Goal: Navigation & Orientation: Find specific page/section

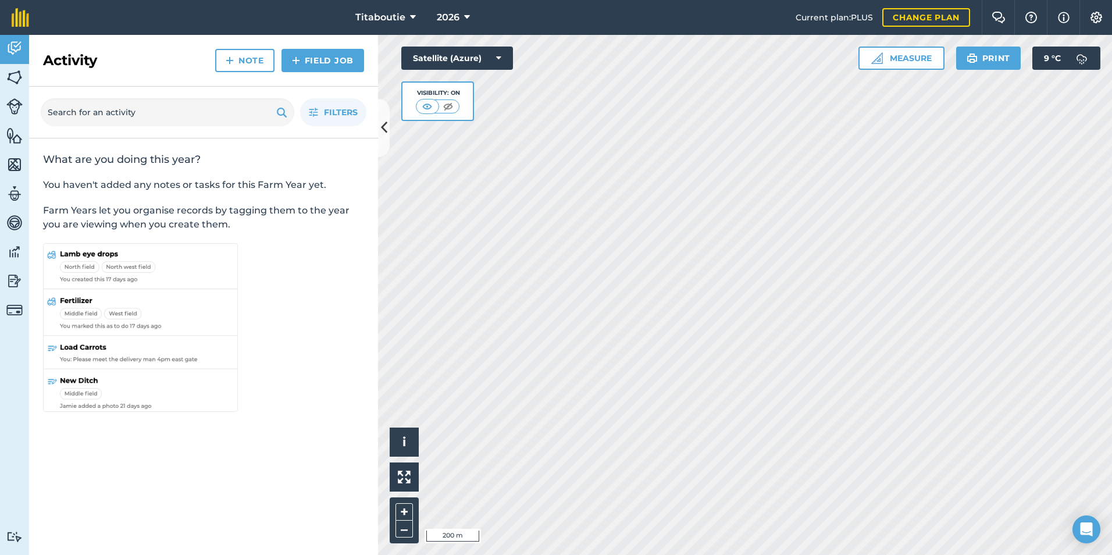
click at [1111, 350] on html "Titaboutie 2026 Current plan : PLUS Change plan Farm Chat Help Info Settings Ti…" at bounding box center [556, 277] width 1112 height 555
click at [996, 55] on button "Print" at bounding box center [988, 58] width 65 height 23
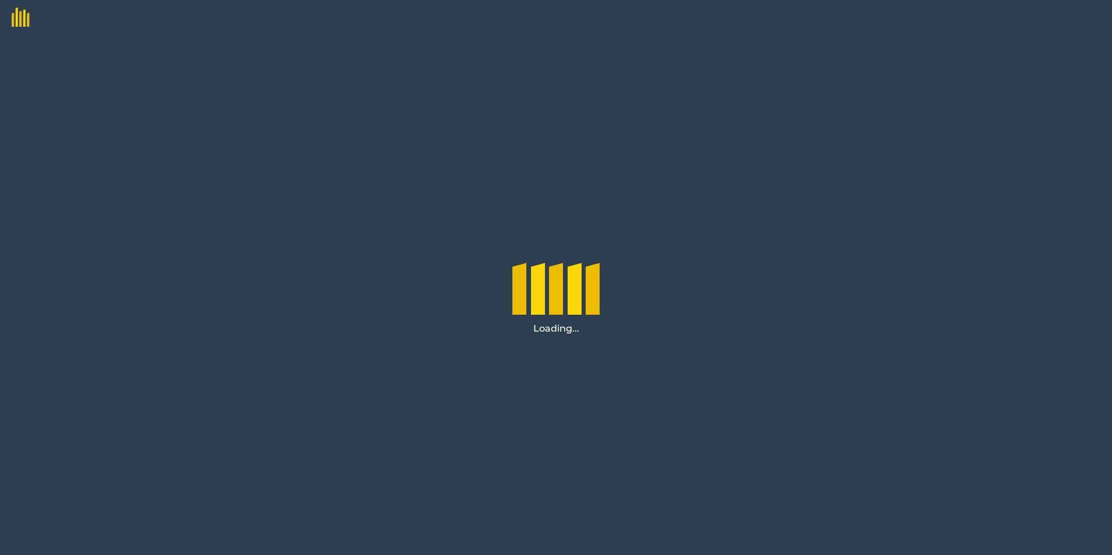
click at [721, 405] on div "Loading..." at bounding box center [556, 295] width 1112 height 520
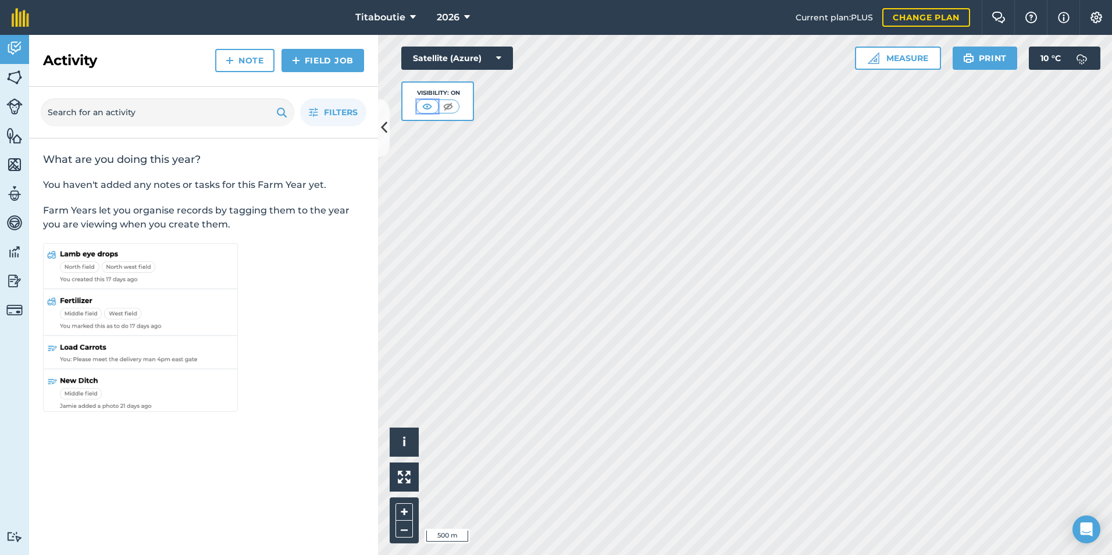
click at [427, 105] on img at bounding box center [427, 107] width 15 height 12
click at [450, 108] on img at bounding box center [448, 107] width 15 height 12
click at [429, 106] on img at bounding box center [427, 107] width 15 height 12
click at [345, 110] on span "Filters" at bounding box center [341, 112] width 34 height 13
click at [318, 108] on icon "button" at bounding box center [313, 112] width 9 height 9
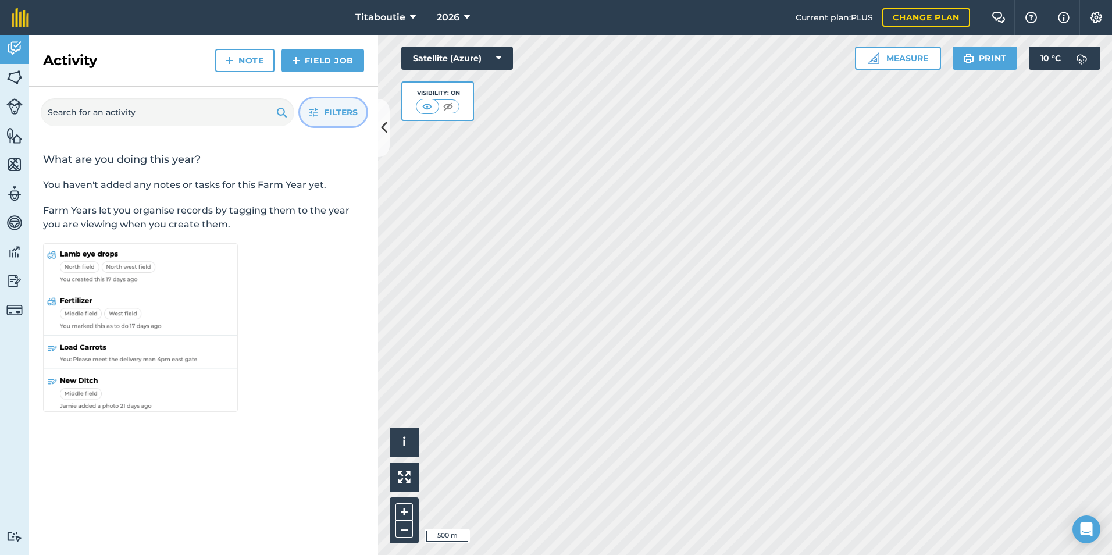
click at [307, 110] on button "Filters" at bounding box center [333, 112] width 66 height 28
click at [16, 134] on img at bounding box center [14, 135] width 16 height 17
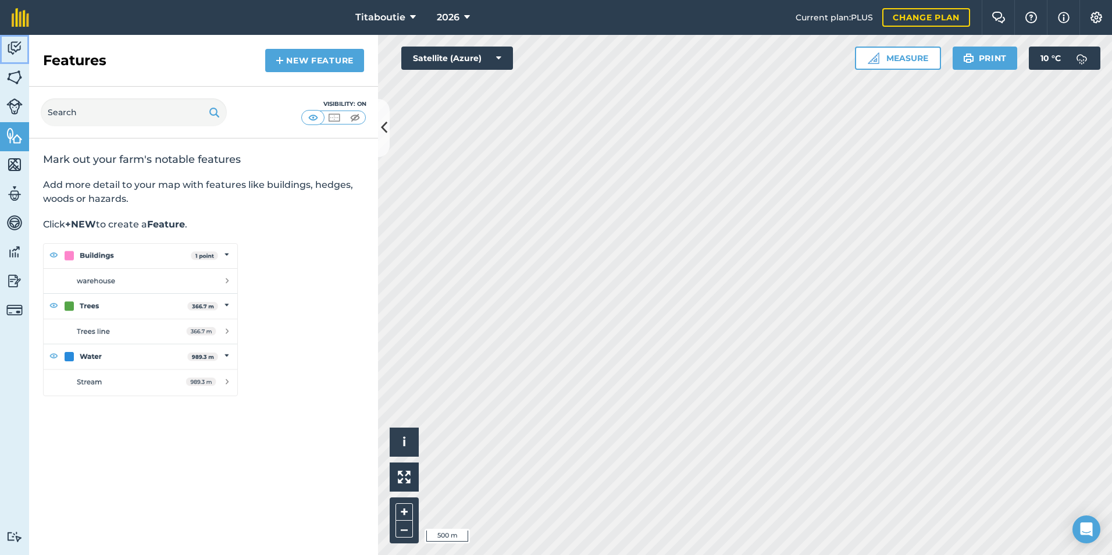
click at [13, 44] on img at bounding box center [14, 48] width 16 height 17
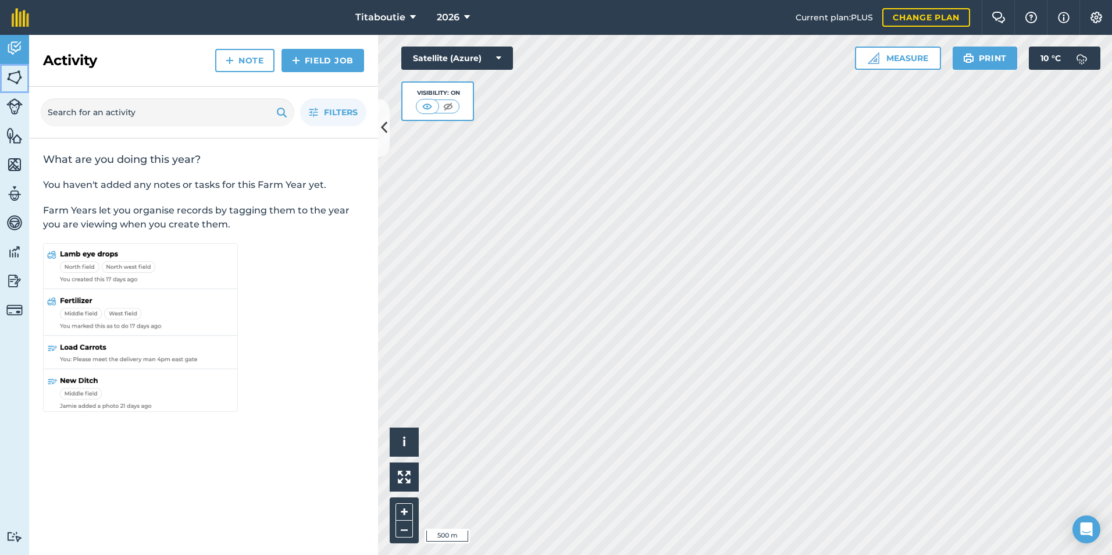
click at [16, 71] on img at bounding box center [14, 77] width 16 height 17
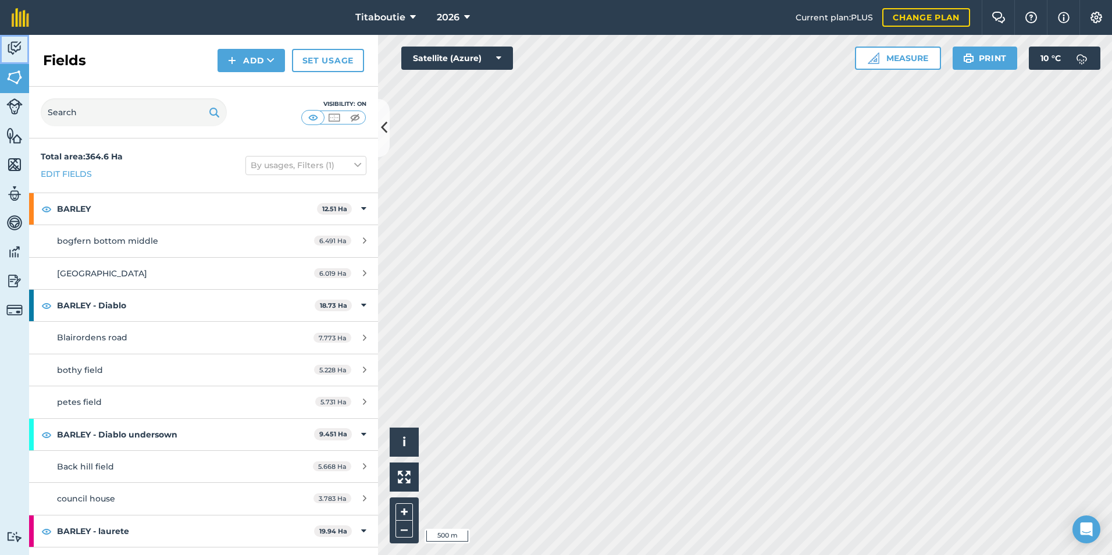
click at [17, 47] on img at bounding box center [14, 48] width 16 height 17
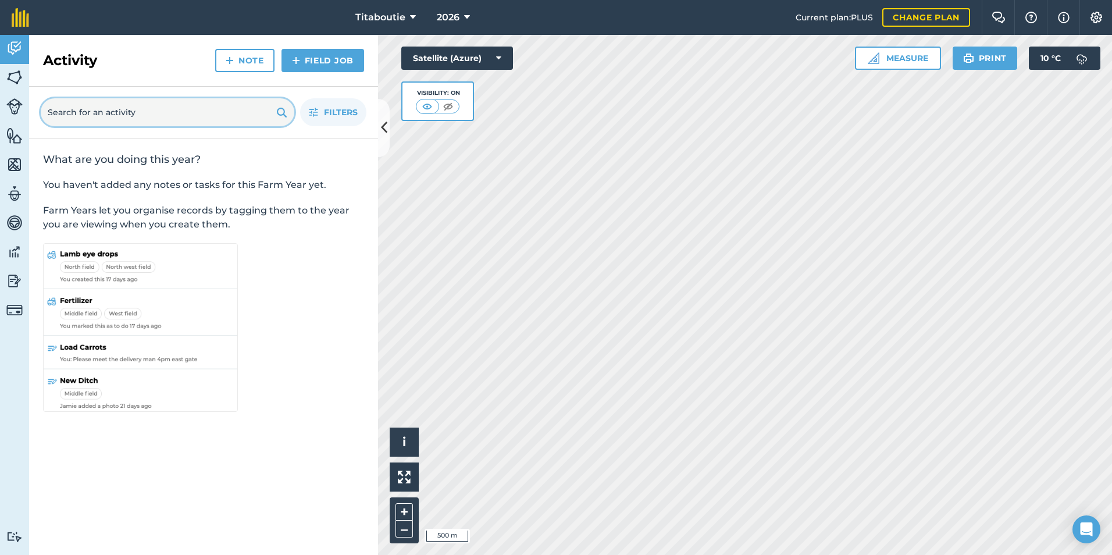
click at [186, 111] on input "text" at bounding box center [168, 112] width 254 height 28
type input "sampling"
click at [253, 159] on h2 "What are you doing this year?" at bounding box center [203, 159] width 321 height 14
click at [282, 110] on img at bounding box center [282, 112] width 10 height 14
click at [10, 76] on img at bounding box center [14, 77] width 16 height 17
